Goal: Information Seeking & Learning: Learn about a topic

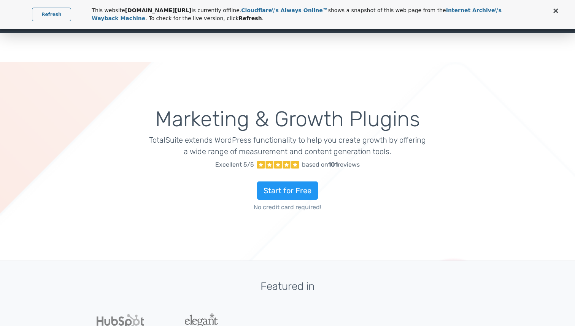
type input "totalsuite"
click at [46, 11] on link "Refresh" at bounding box center [51, 15] width 39 height 14
click at [306, 81] on div "Marketing & Growth Plugins TotalSuite extends WordPress functionality to help y…" at bounding box center [287, 161] width 325 height 180
type input "totalsuite"
click at [67, 16] on link "Refresh" at bounding box center [51, 15] width 39 height 14
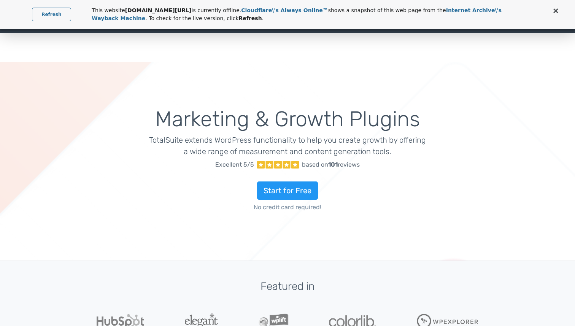
click at [53, 13] on link "Refresh" at bounding box center [51, 15] width 39 height 14
type input "totalsuite"
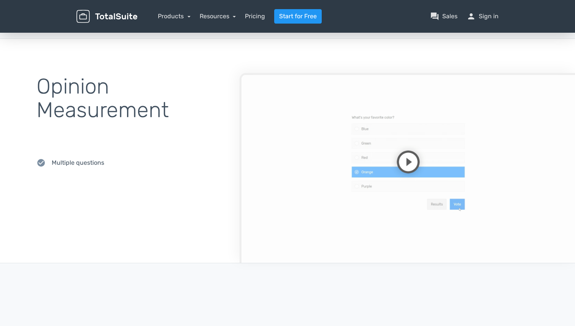
scroll to position [375, 0]
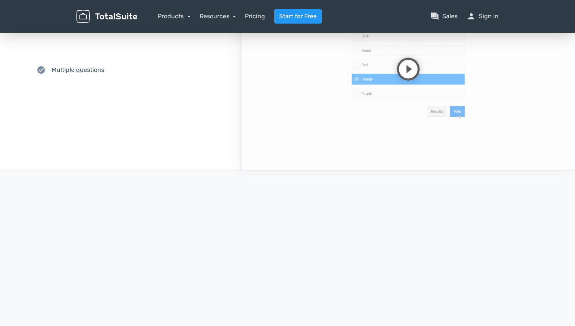
type input "totalsuite"
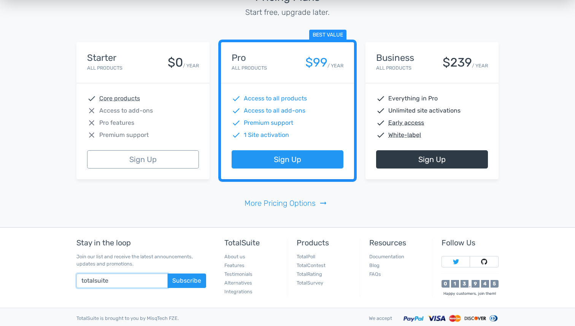
scroll to position [1598, 0]
